Goal: Check status: Check status

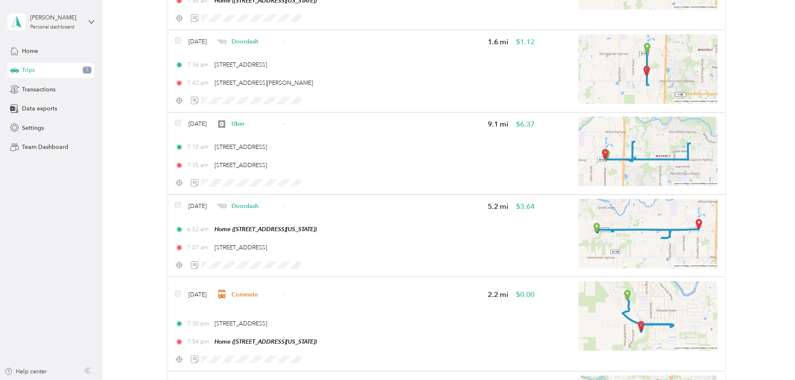
scroll to position [428, 0]
